Goal: Task Accomplishment & Management: Use online tool/utility

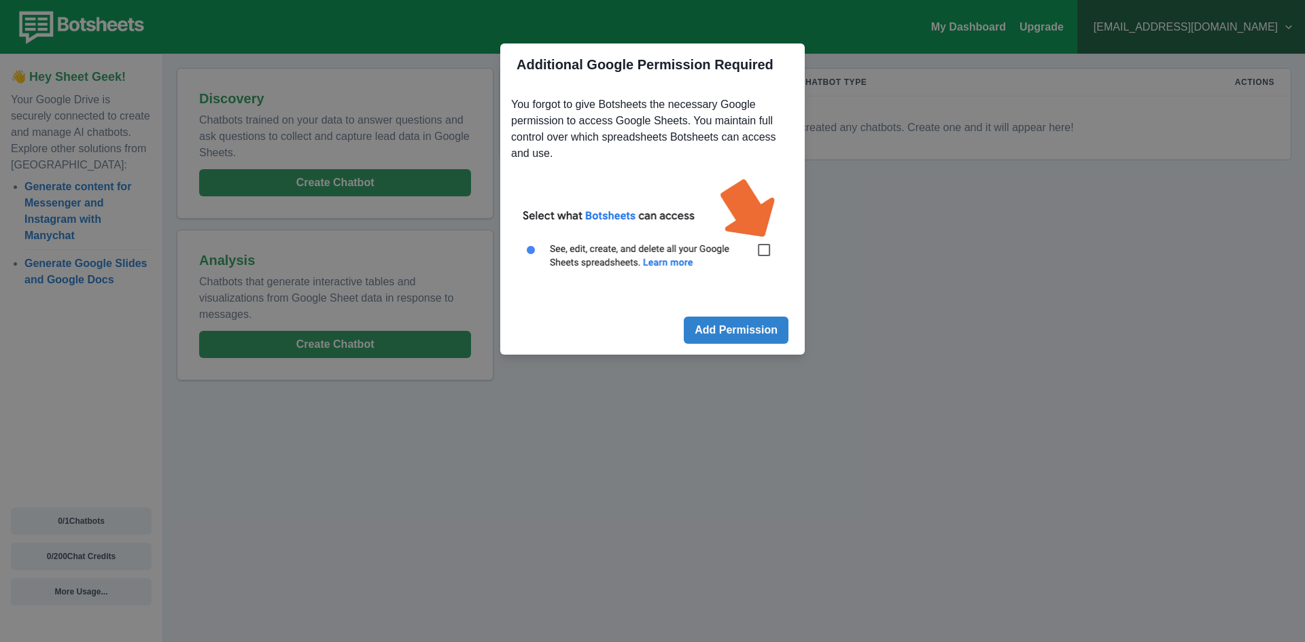
click at [869, 268] on div "Additional Google Permission Required You forgot to give Botsheets the necessar…" at bounding box center [652, 321] width 1305 height 642
click at [758, 251] on img at bounding box center [652, 231] width 283 height 128
click at [759, 245] on img at bounding box center [652, 231] width 283 height 128
click at [764, 252] on img at bounding box center [652, 231] width 283 height 128
click at [750, 330] on button "Add Permission" at bounding box center [736, 330] width 105 height 27
